Goal: Transaction & Acquisition: Purchase product/service

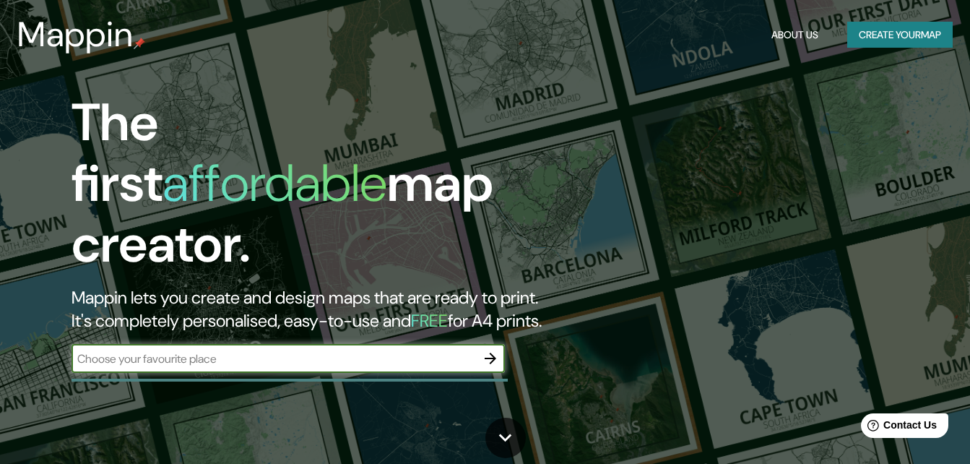
click at [359, 350] on input "text" at bounding box center [273, 358] width 404 height 17
type input "[GEOGRAPHIC_DATA]"
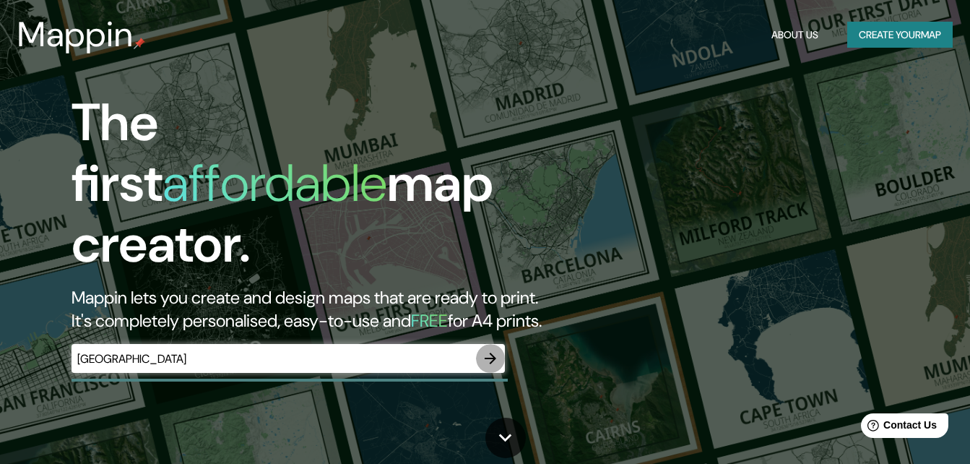
click at [493, 352] on icon "button" at bounding box center [491, 358] width 12 height 12
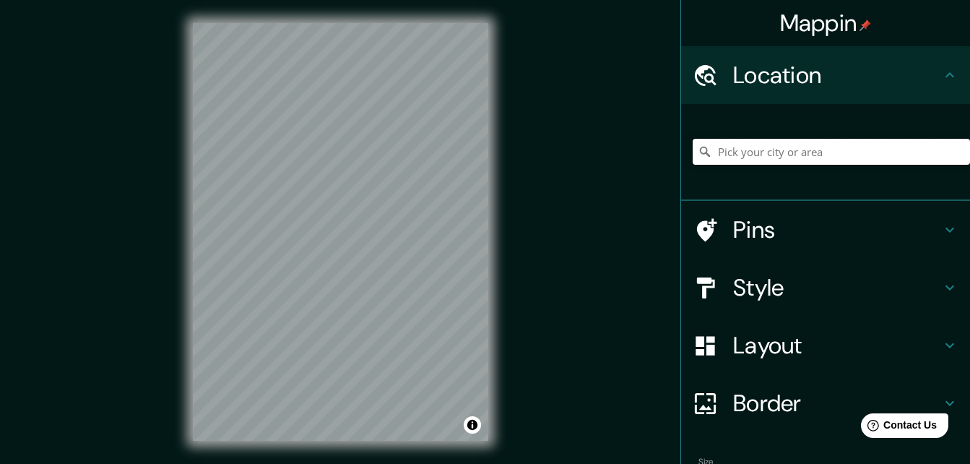
click at [819, 156] on input "Pick your city or area" at bounding box center [831, 152] width 277 height 26
type input "e"
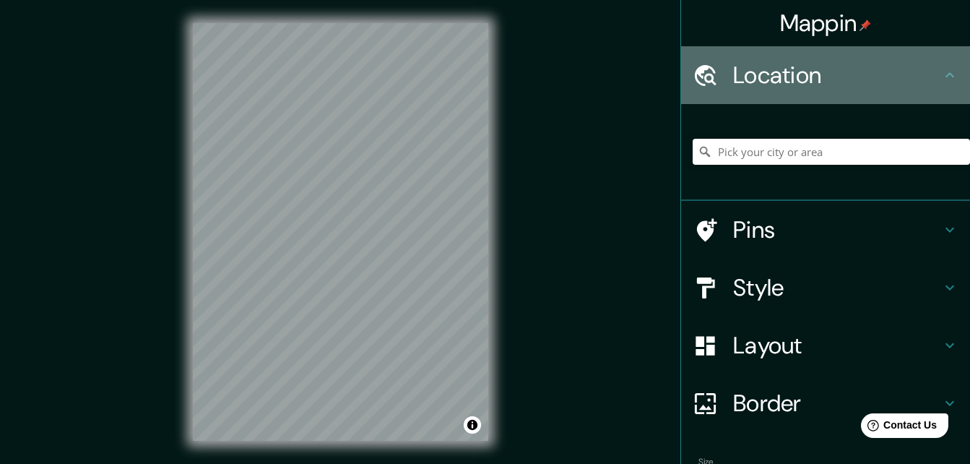
click at [949, 58] on div "Location" at bounding box center [825, 75] width 289 height 58
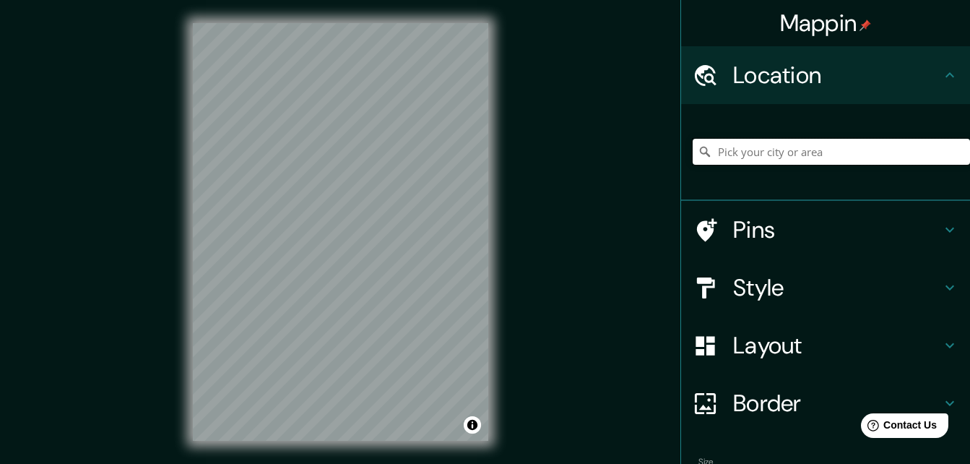
click at [896, 157] on input "Pick your city or area" at bounding box center [831, 152] width 277 height 26
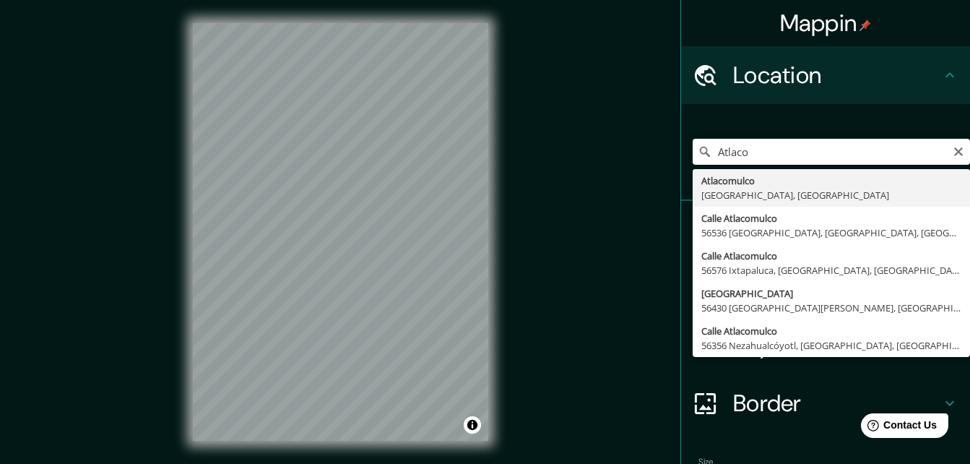
type input "Atlacomulco, [GEOGRAPHIC_DATA], [GEOGRAPHIC_DATA]"
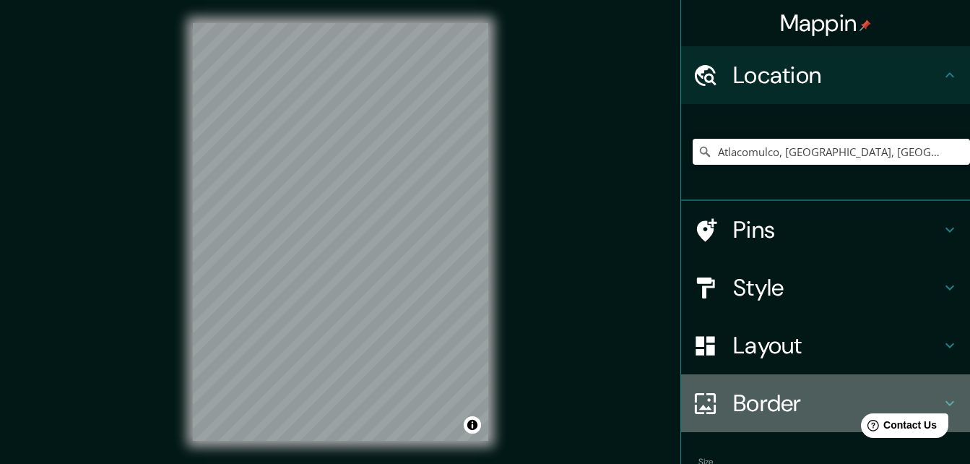
click at [780, 403] on h4 "Border" at bounding box center [837, 403] width 208 height 29
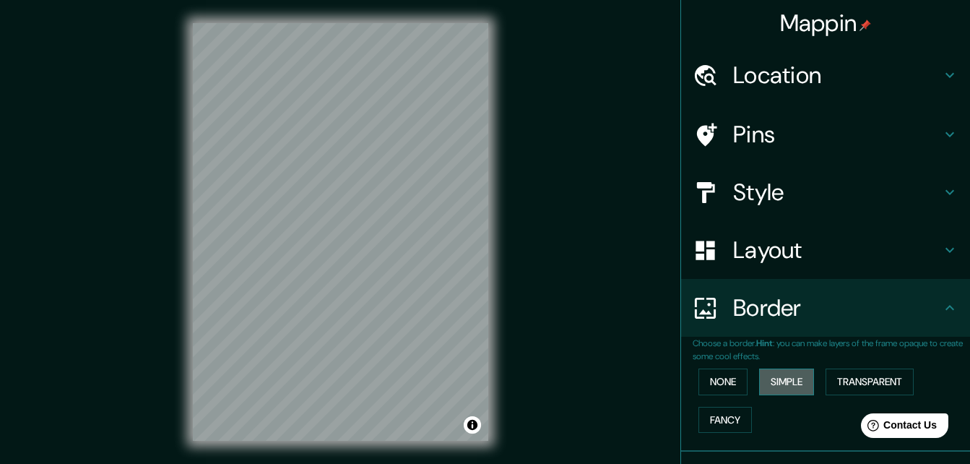
click at [790, 376] on button "Simple" at bounding box center [786, 381] width 55 height 27
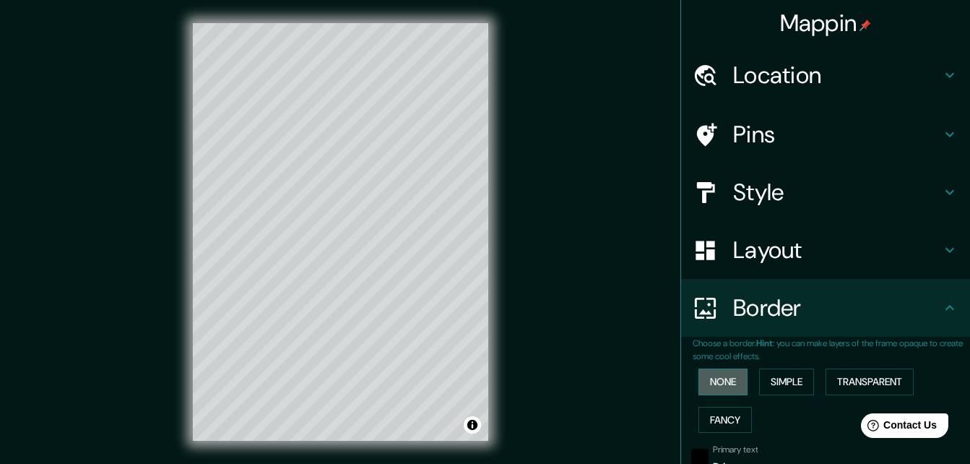
click at [731, 376] on button "None" at bounding box center [722, 381] width 49 height 27
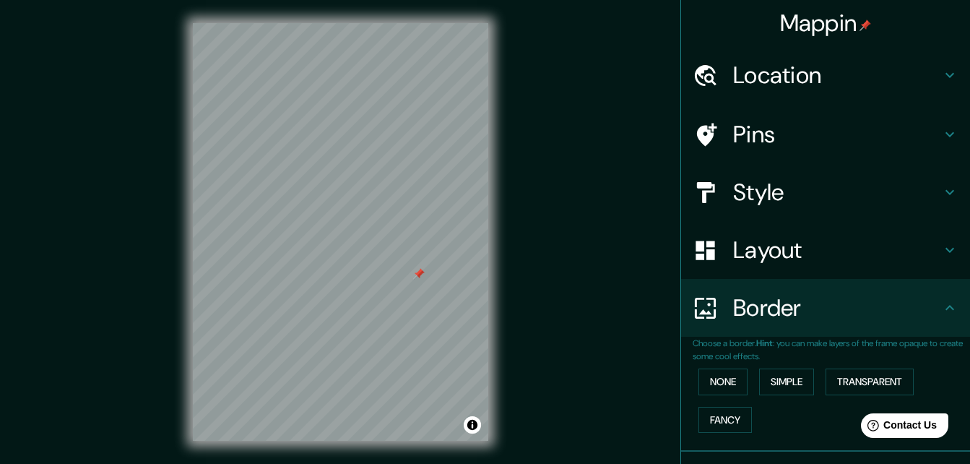
click at [420, 277] on div at bounding box center [419, 274] width 12 height 12
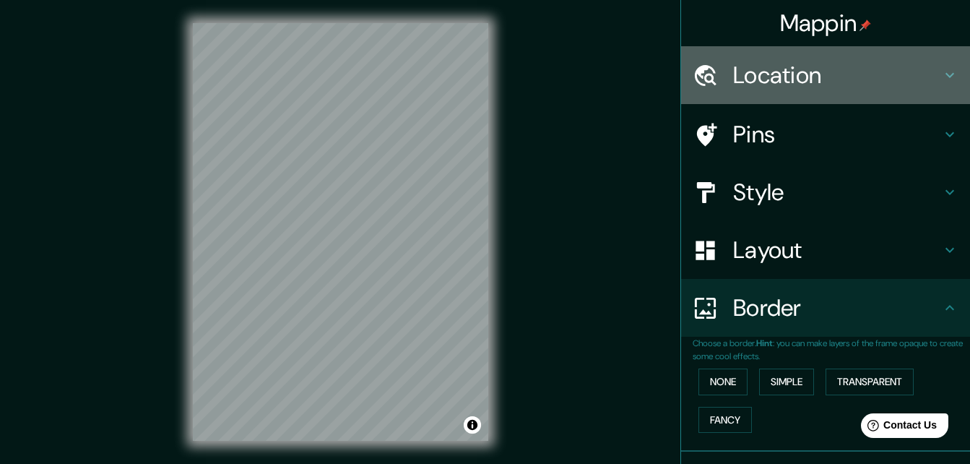
click at [941, 81] on icon at bounding box center [949, 74] width 17 height 17
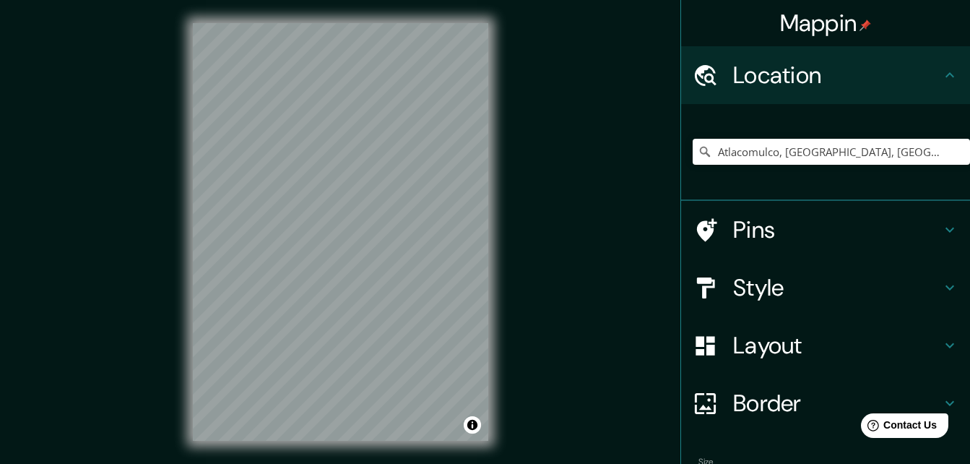
click at [929, 226] on h4 "Pins" at bounding box center [837, 229] width 208 height 29
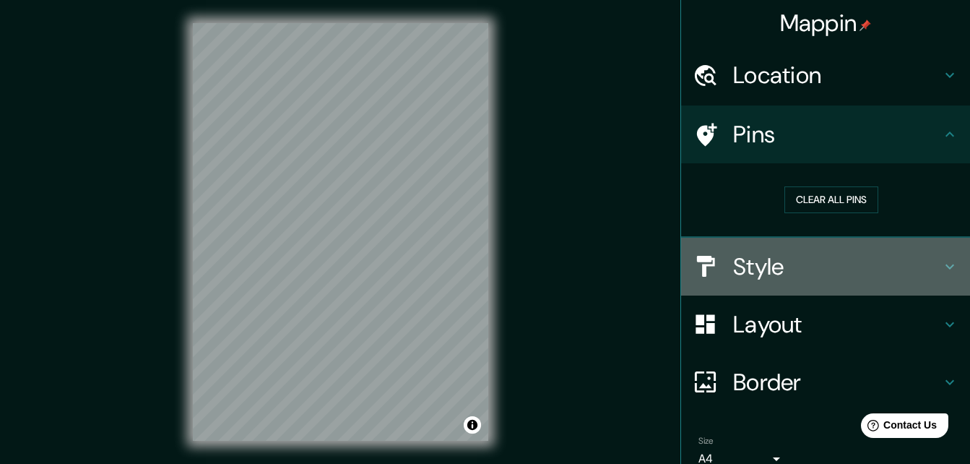
click at [941, 270] on icon at bounding box center [949, 266] width 17 height 17
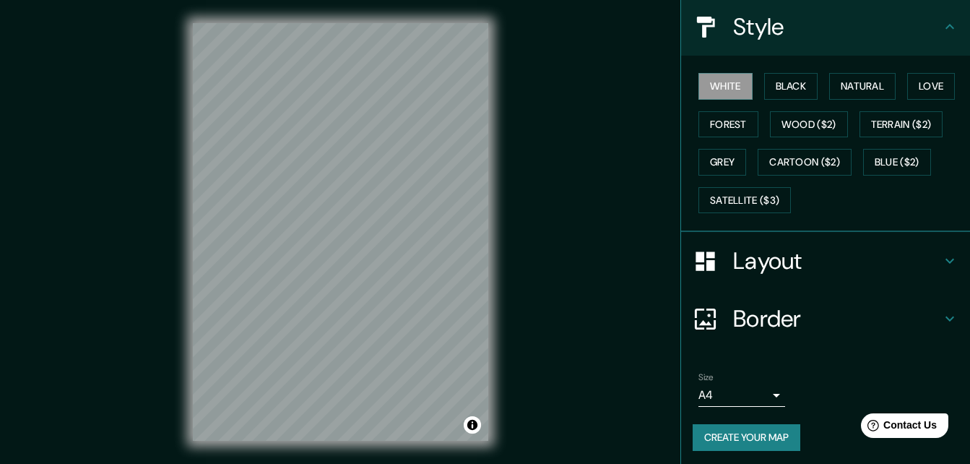
scroll to position [168, 0]
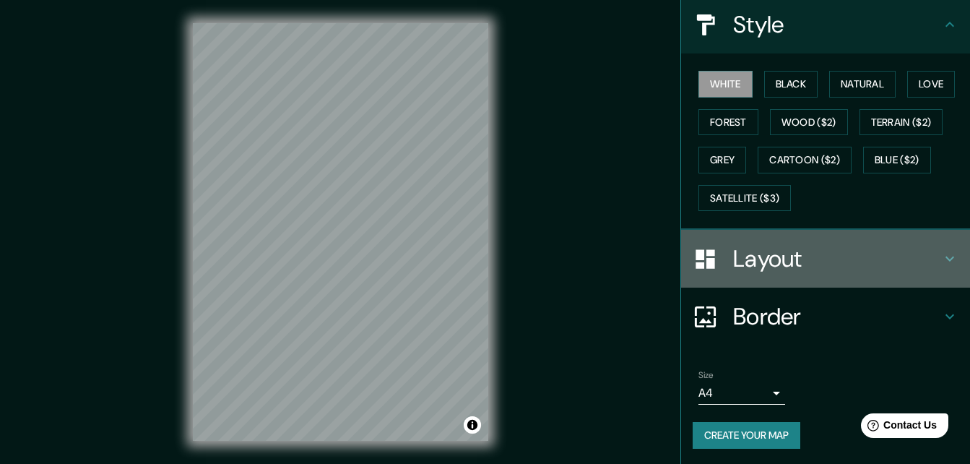
click at [875, 252] on h4 "Layout" at bounding box center [837, 258] width 208 height 29
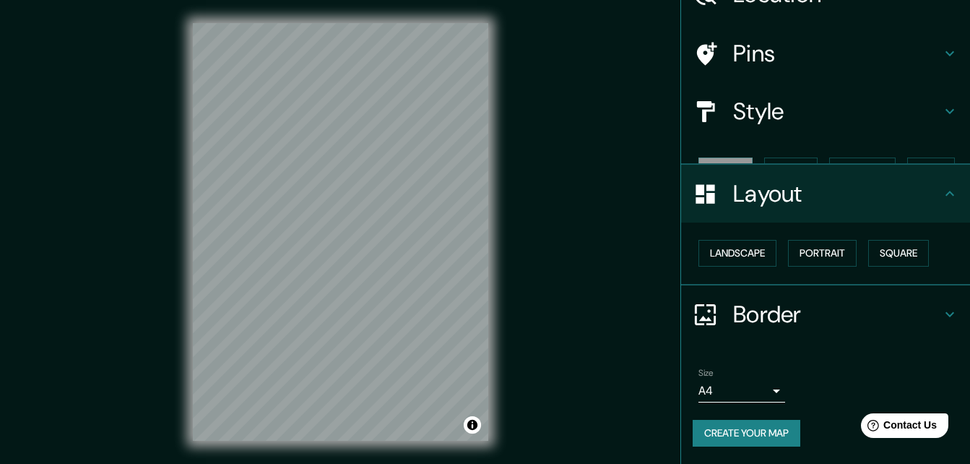
scroll to position [56, 0]
